Goal: Task Accomplishment & Management: Use online tool/utility

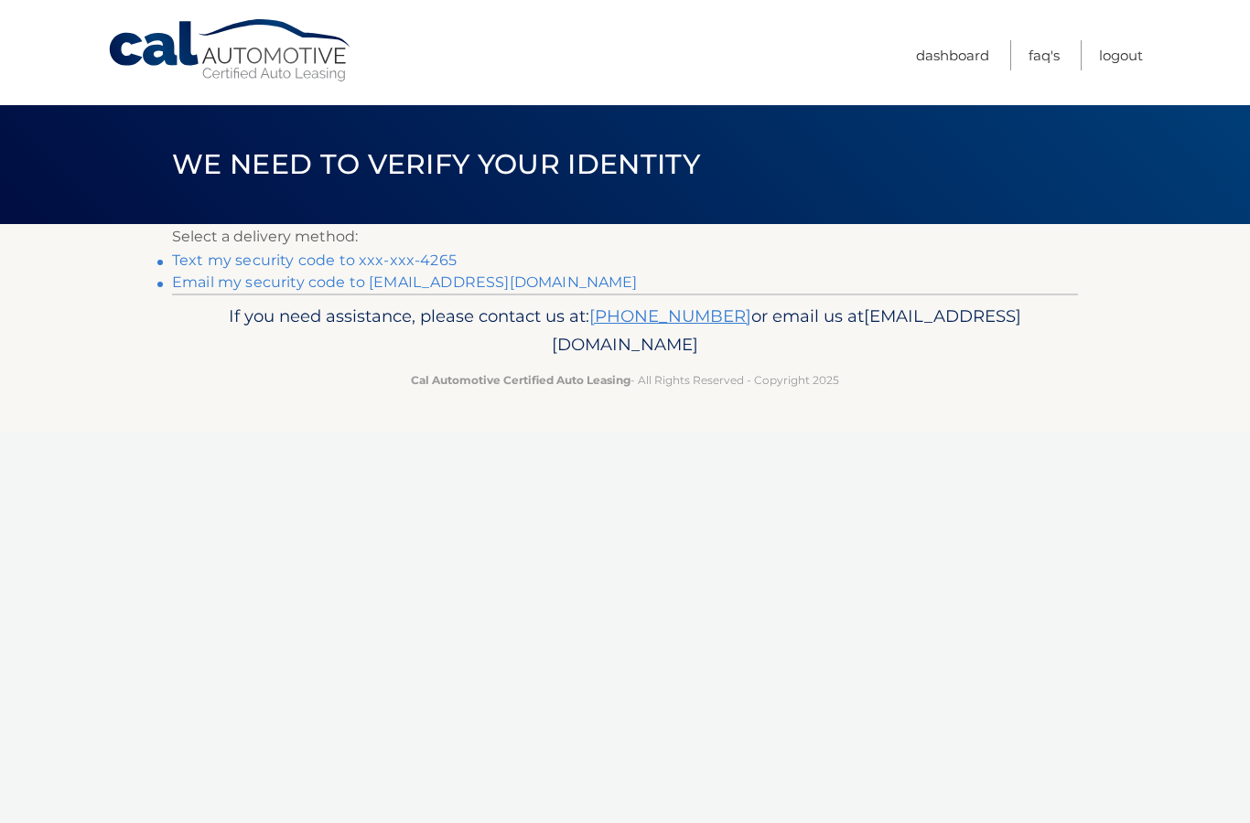
click at [256, 254] on link "Text my security code to xxx-xxx-4265" at bounding box center [314, 260] width 285 height 17
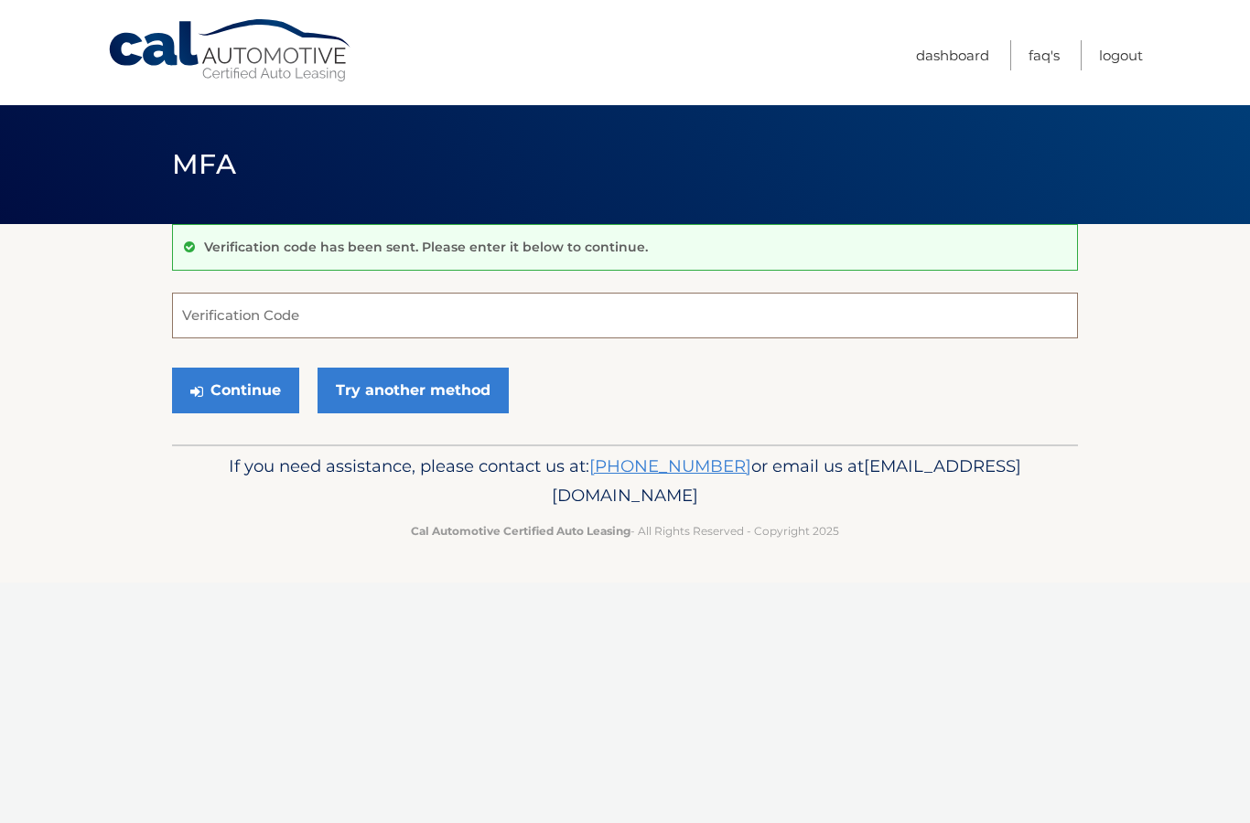
click at [224, 327] on input "Verification Code" at bounding box center [625, 316] width 906 height 46
type input "803251"
click at [235, 390] on button "Continue" at bounding box center [235, 391] width 127 height 46
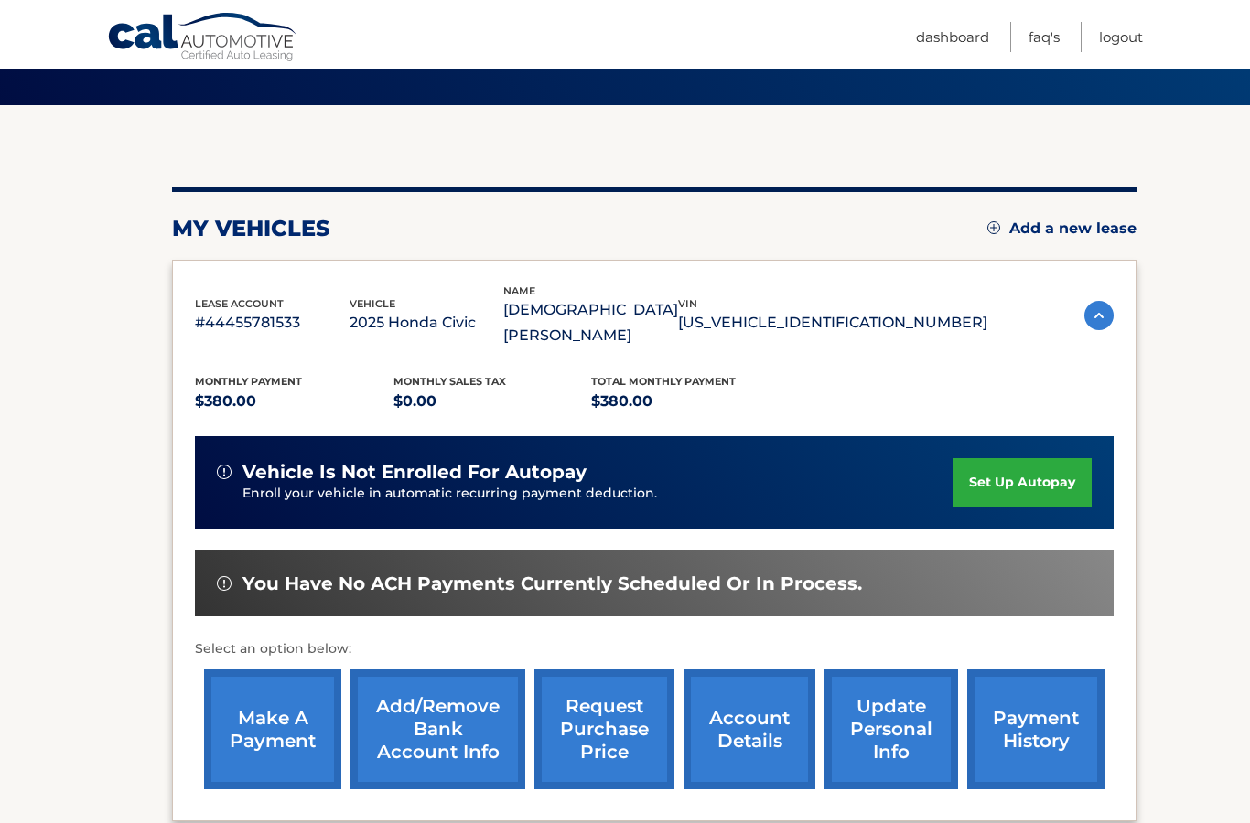
scroll to position [161, 0]
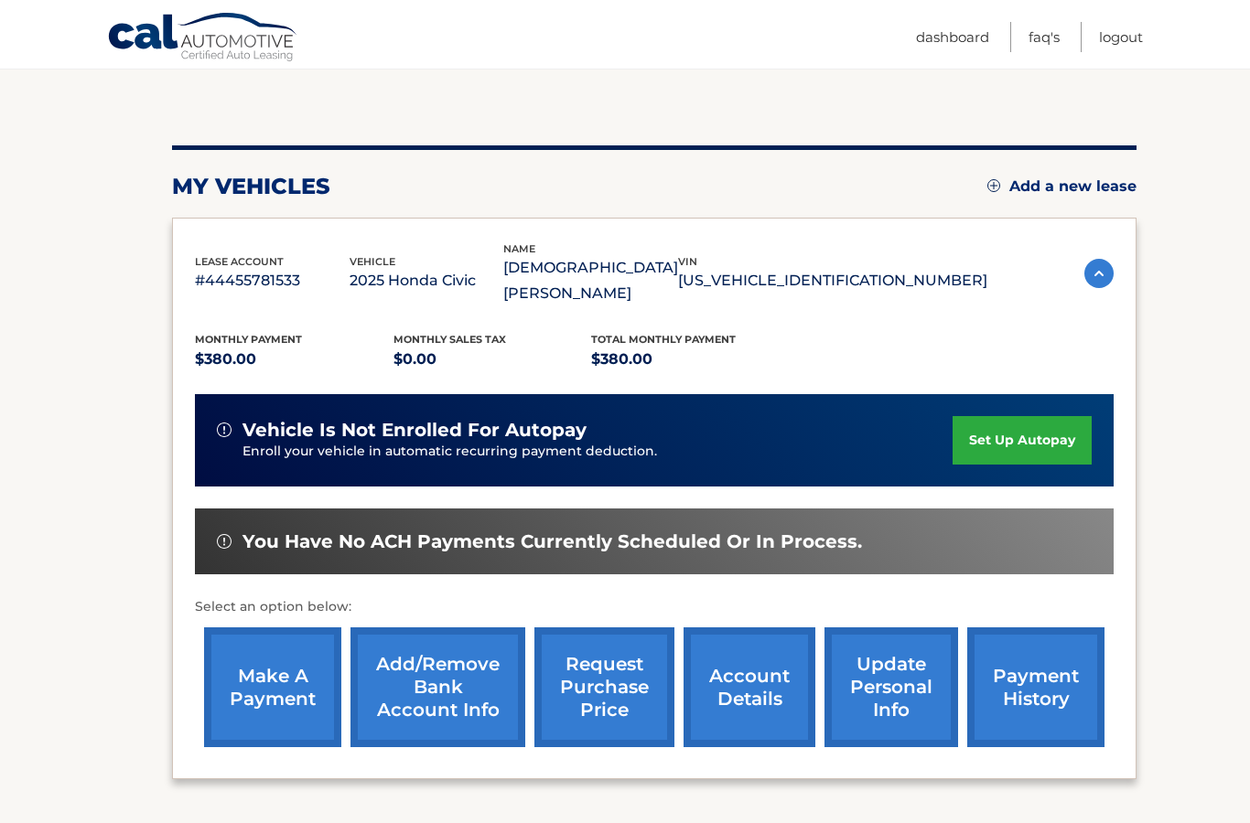
click at [293, 649] on link "make a payment" at bounding box center [272, 688] width 137 height 120
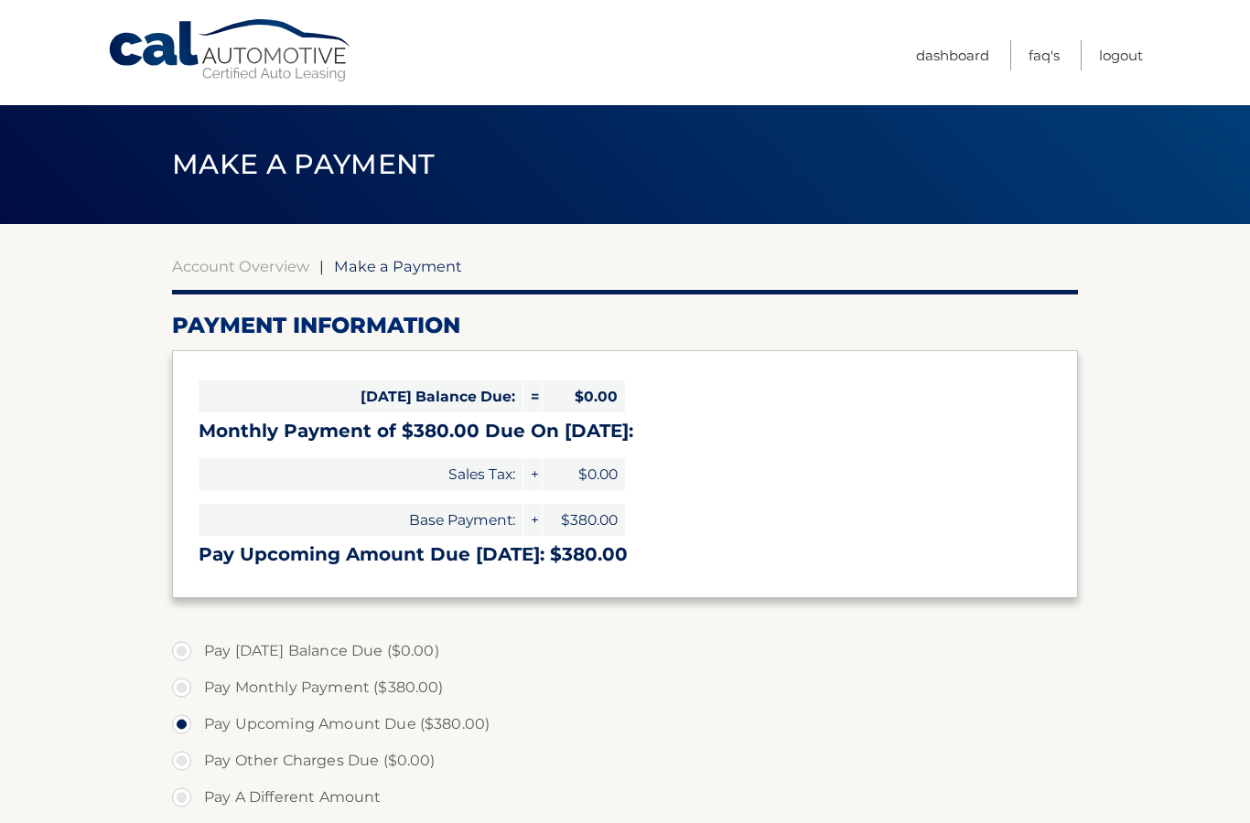
select select "N2MwNDlkYWUtOTI3My00ODBiLTk5NjAtMWE5NzZmYTM0OTIx"
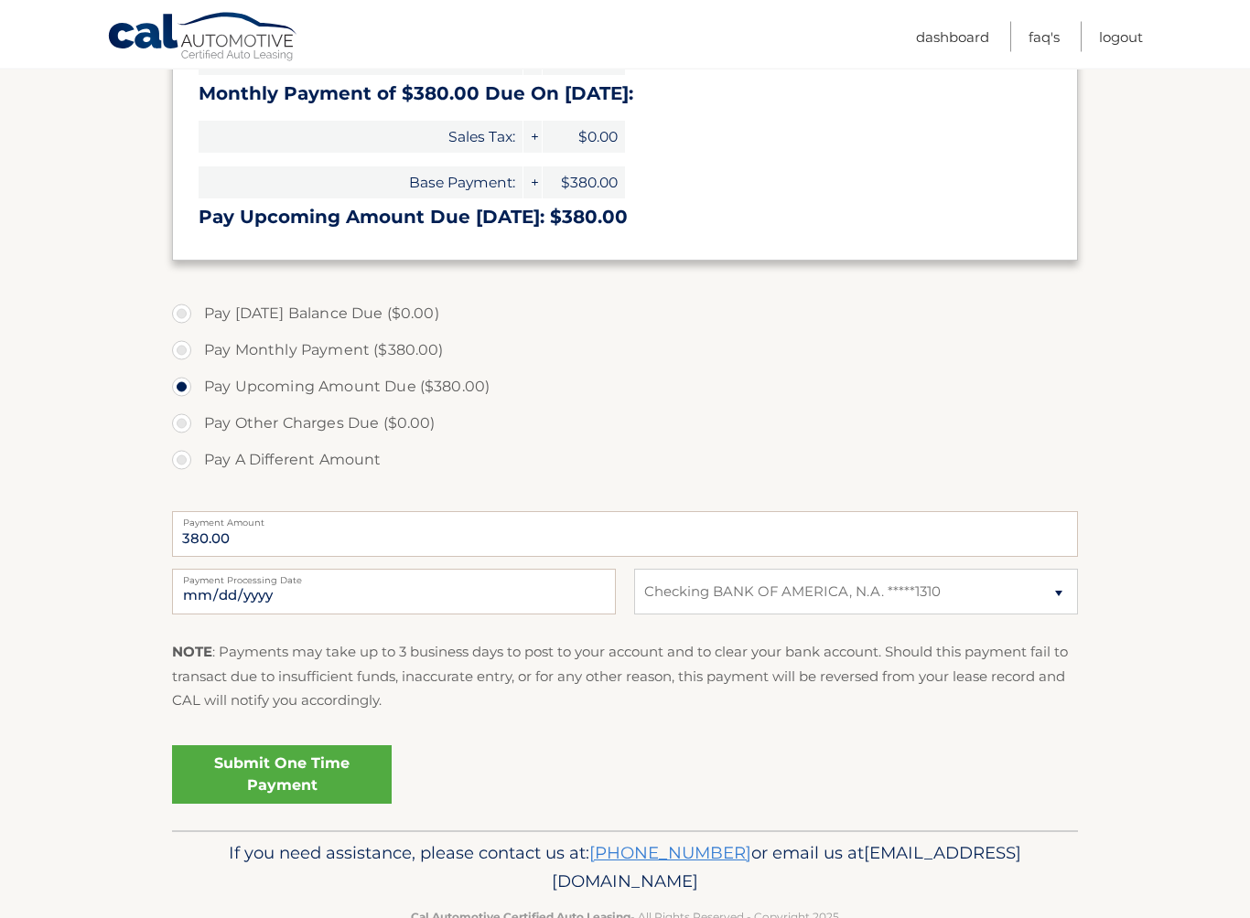
scroll to position [348, 0]
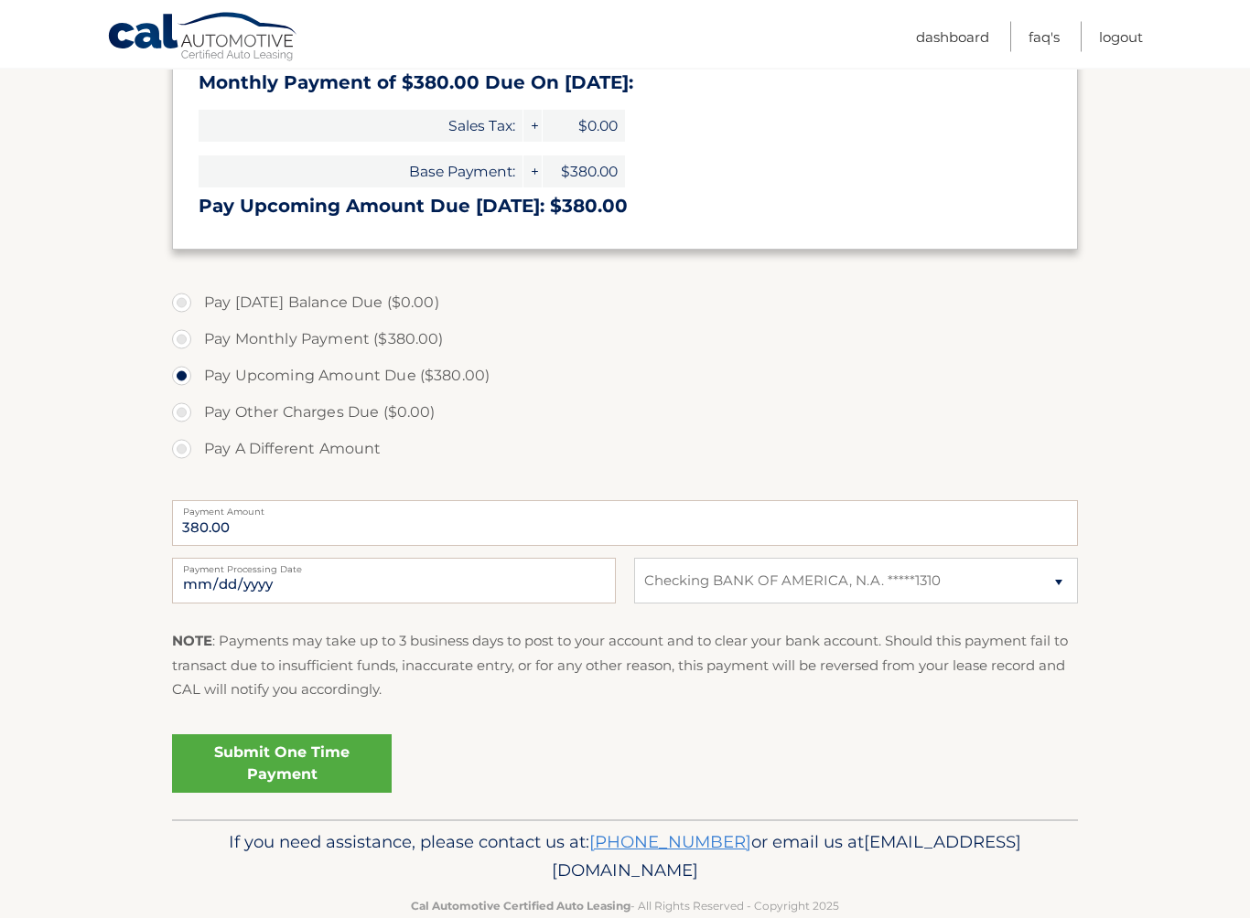
click at [273, 760] on link "Submit One Time Payment" at bounding box center [282, 765] width 220 height 59
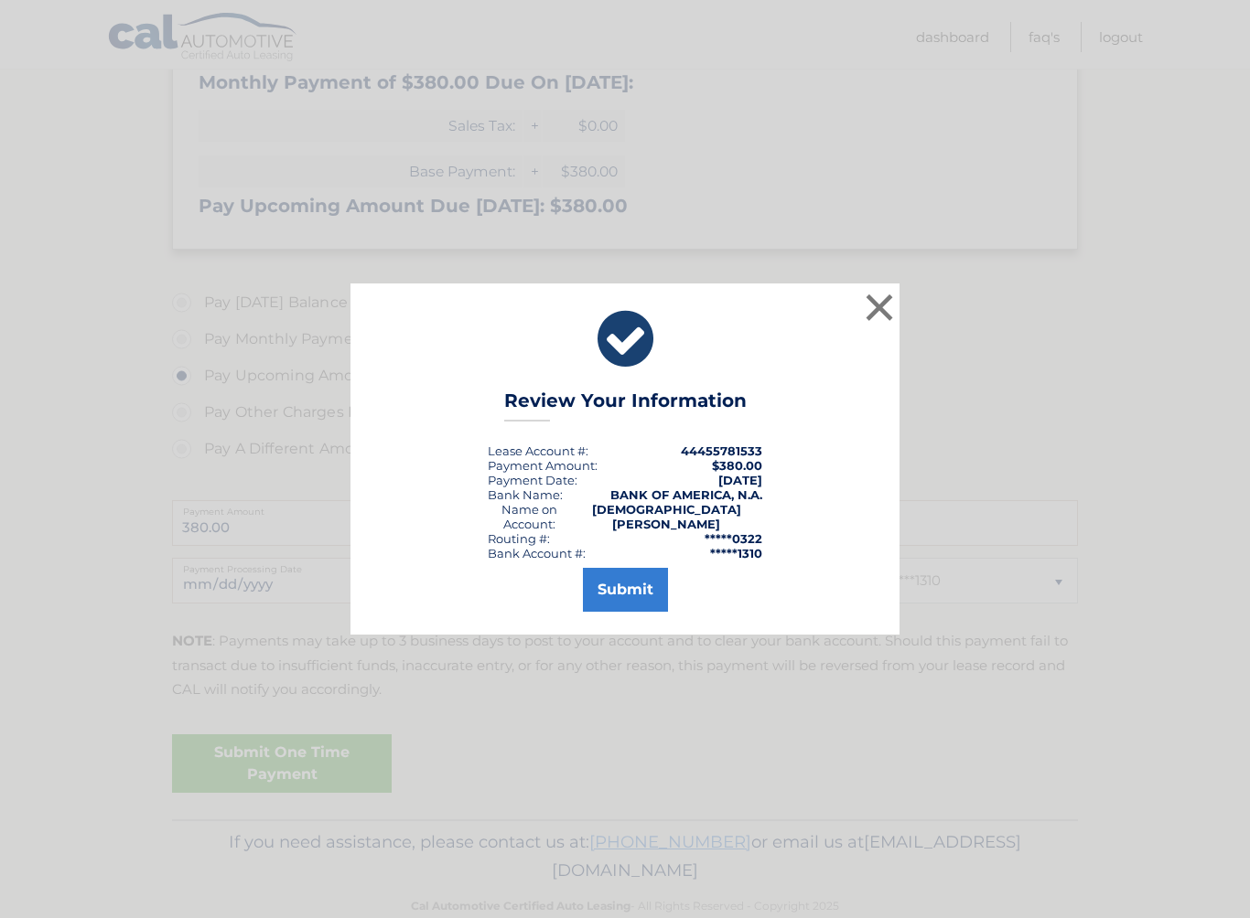
click at [619, 586] on button "Submit" at bounding box center [625, 590] width 85 height 44
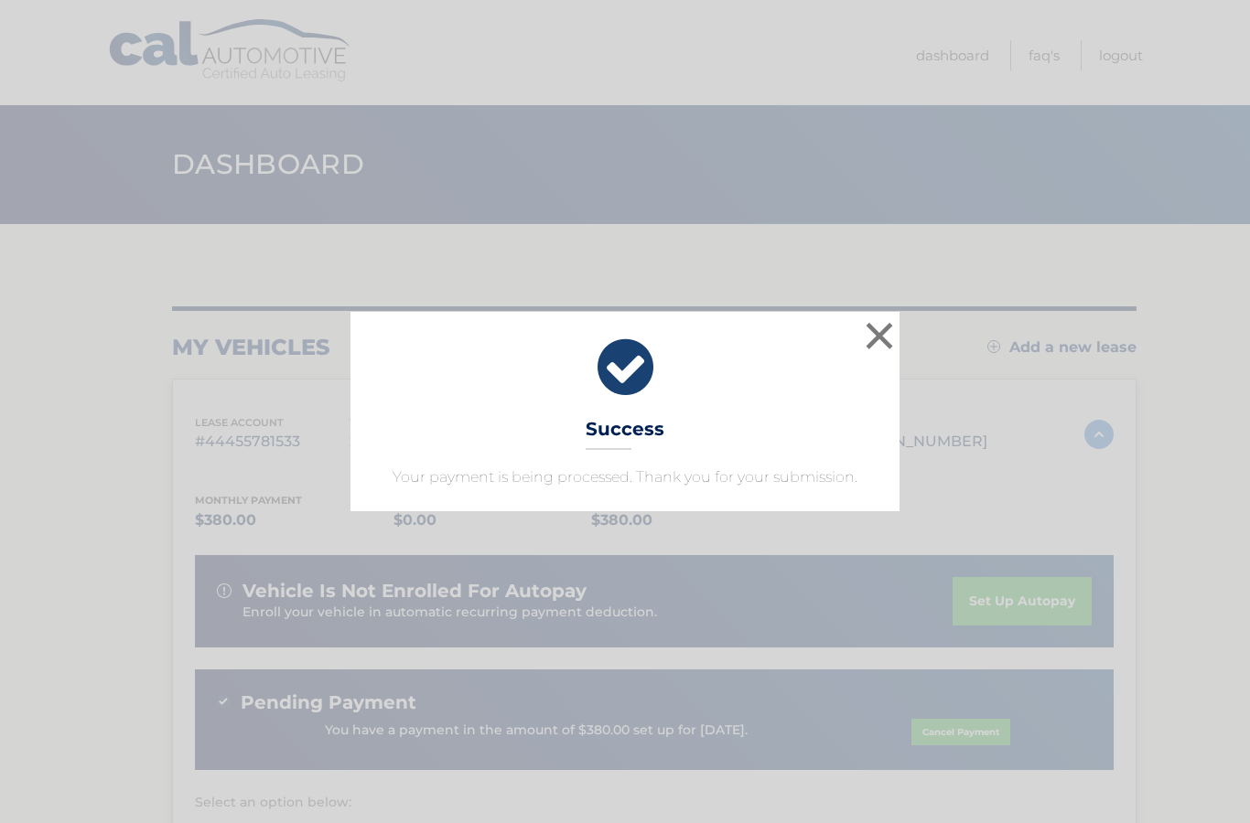
click at [875, 323] on button "×" at bounding box center [879, 335] width 37 height 37
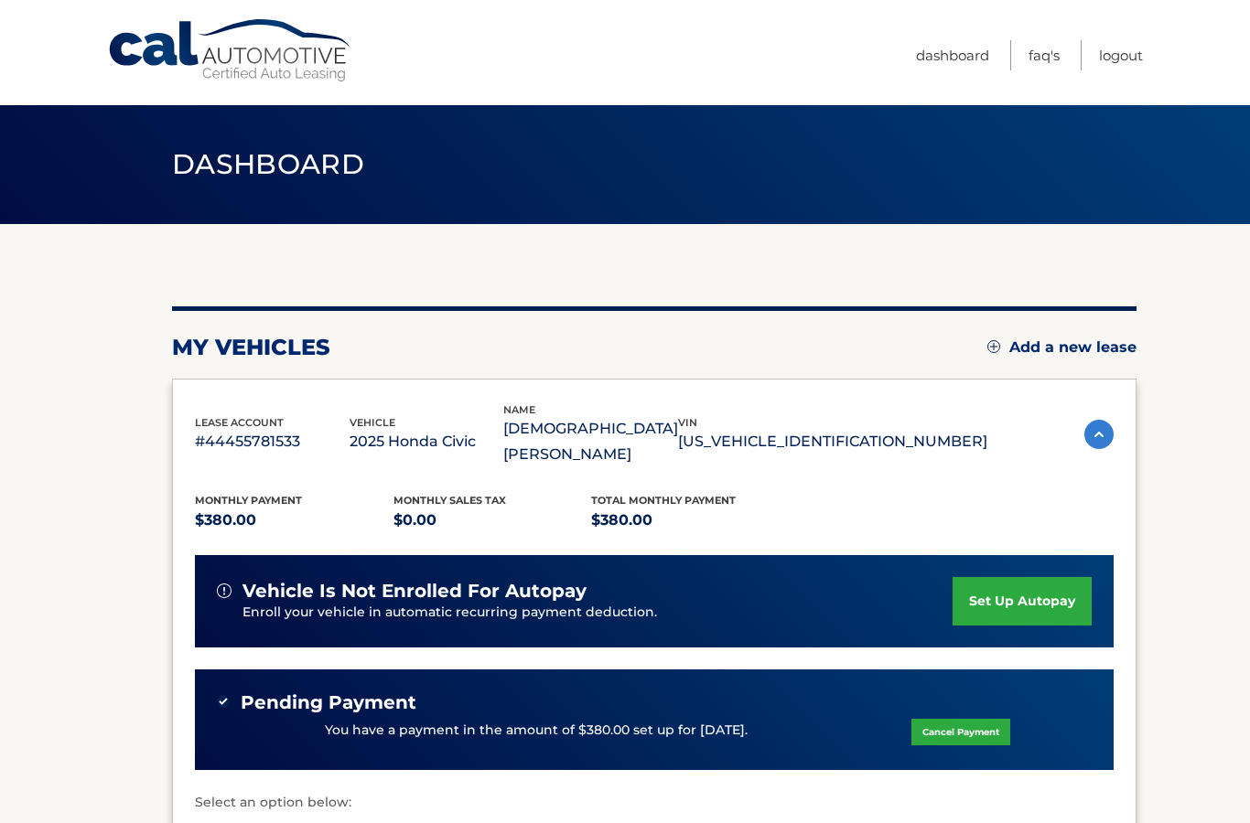
click at [1117, 64] on link "Logout" at bounding box center [1121, 55] width 44 height 30
